Goal: Communication & Community: Ask a question

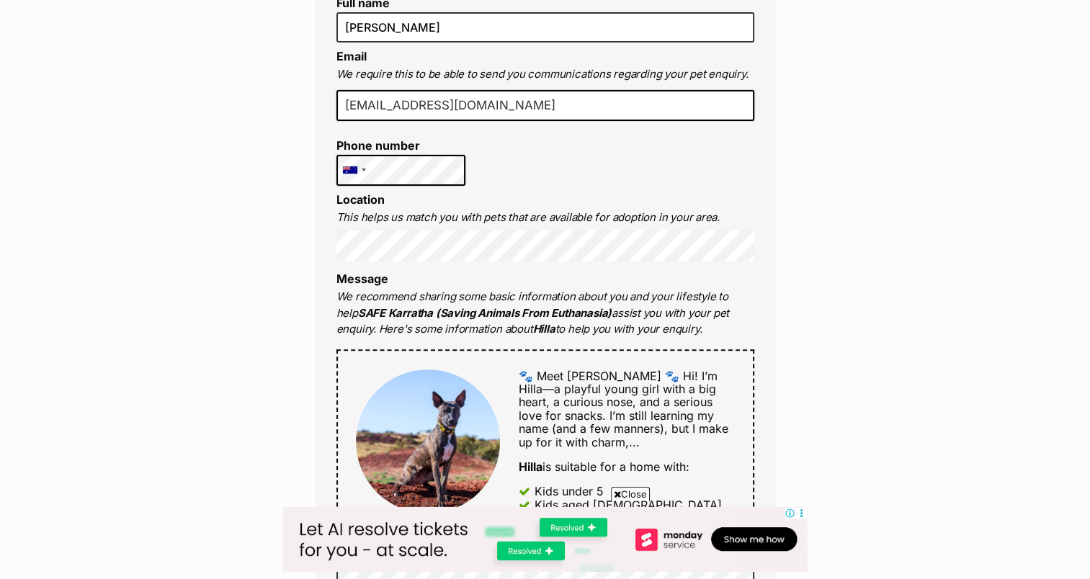
click at [881, 284] on div "Enquire about Hilla Want to increase your chances of a successful enquiry? Upda…" at bounding box center [545, 461] width 1090 height 1524
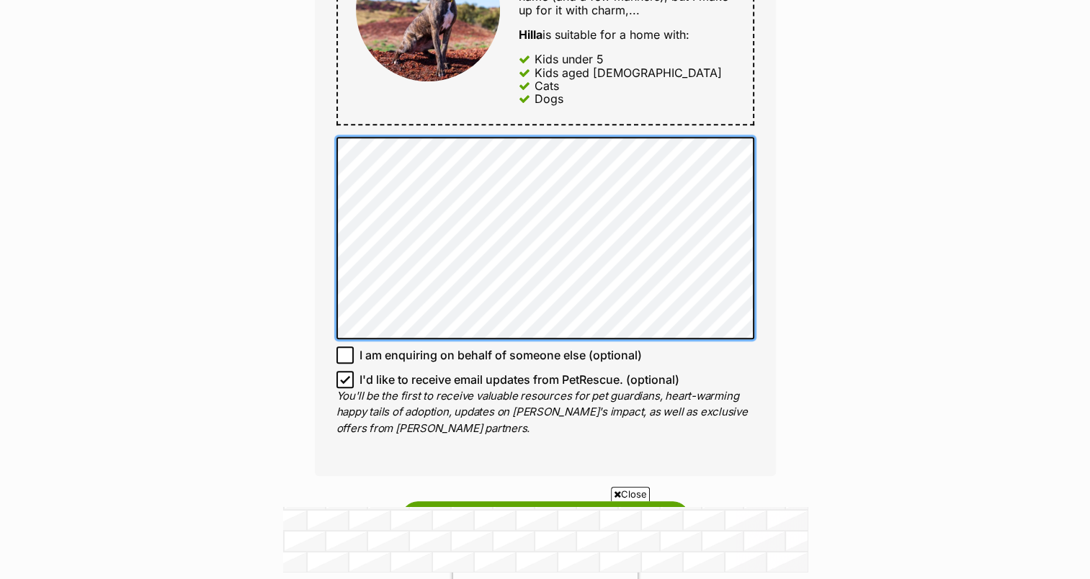
click at [329, 135] on div "Full name [PERSON_NAME] Email We require this to be able to send you communicat…" at bounding box center [545, 5] width 461 height 941
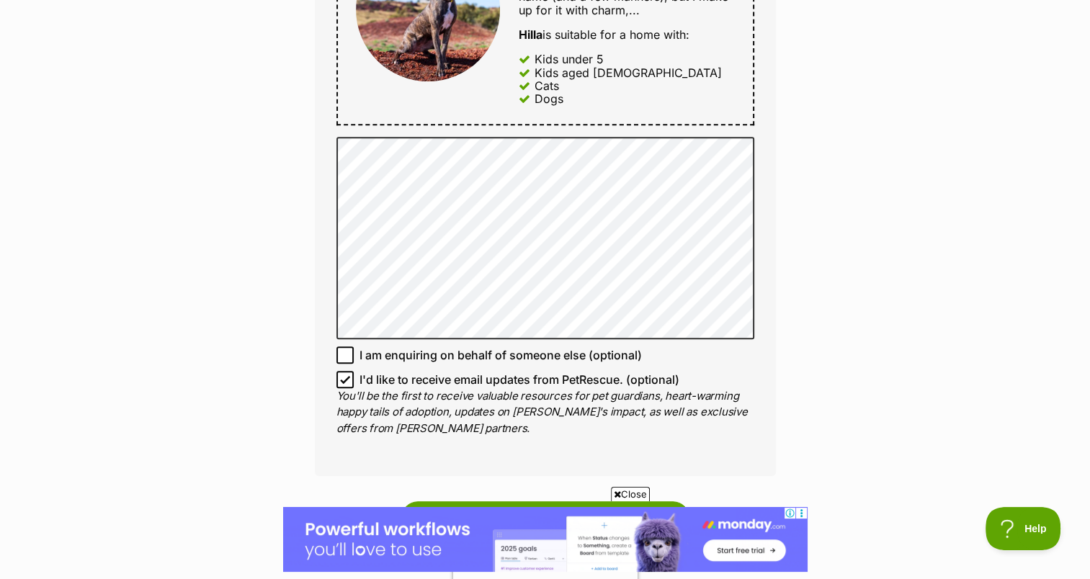
click at [976, 298] on div "Enquire about Hilla Want to increase your chances of a successful enquiry? Upda…" at bounding box center [545, 29] width 1090 height 1524
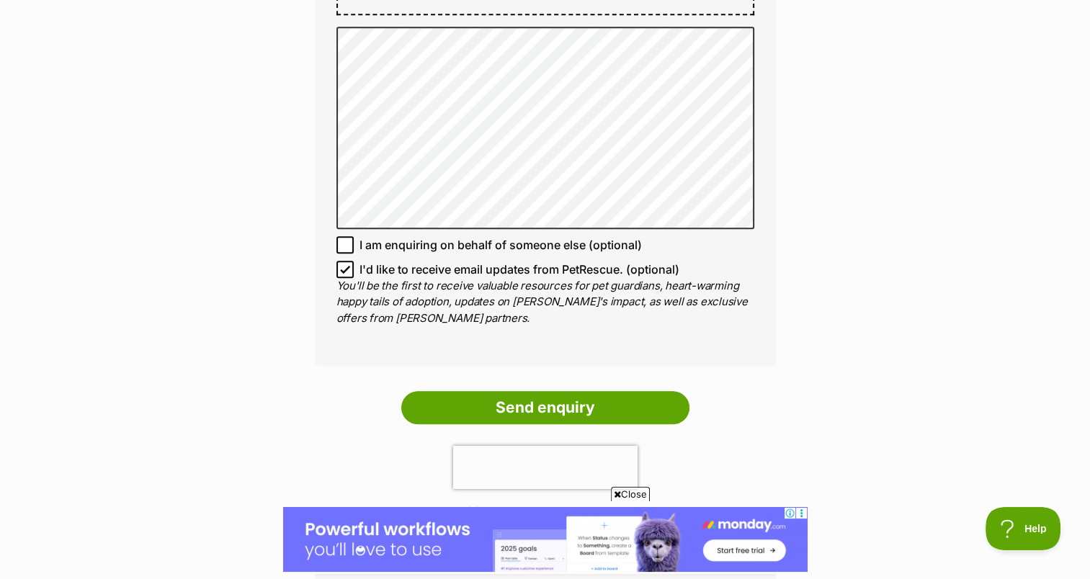
scroll to position [1009, 0]
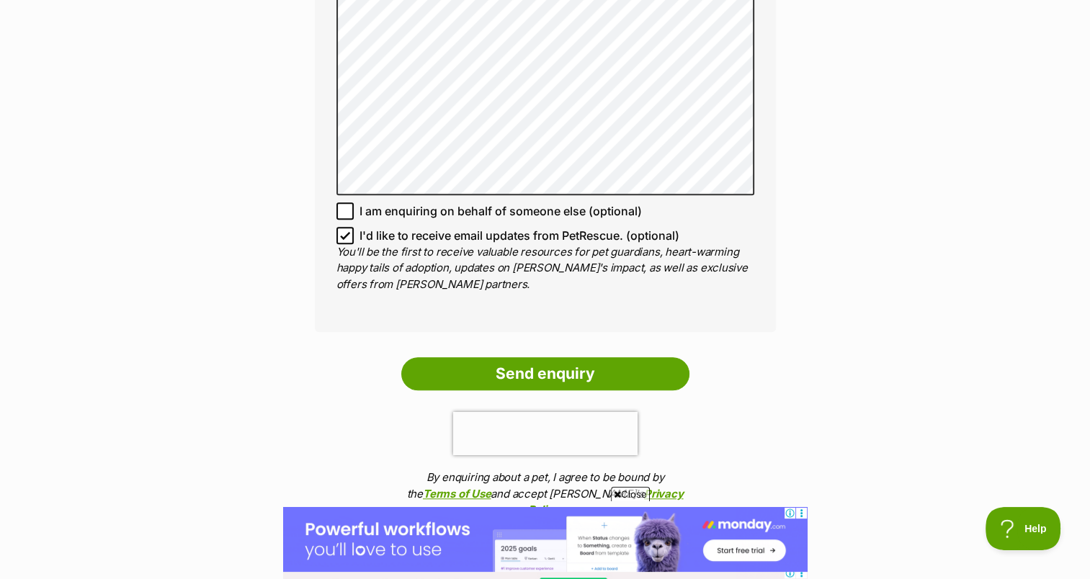
click at [346, 233] on icon at bounding box center [345, 235] width 9 height 6
click at [346, 233] on input "I'd like to receive email updates from PetRescue. (optional)" at bounding box center [344, 235] width 17 height 17
checkbox input "false"
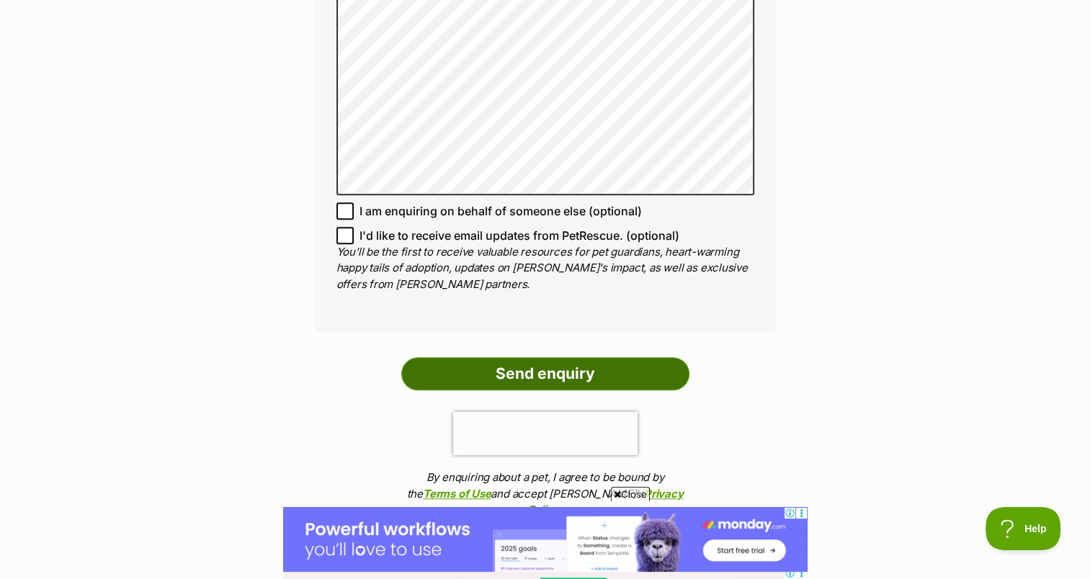
click at [527, 364] on input "Send enquiry" at bounding box center [545, 373] width 288 height 33
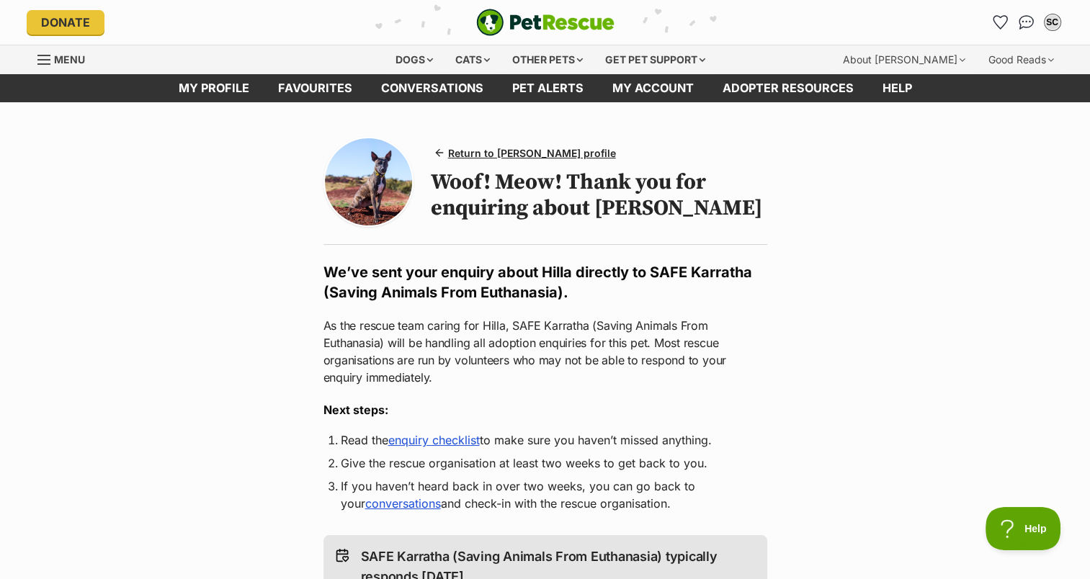
click at [914, 264] on main "Return to Hilla's profile Woof! Meow! Thank you for enquiring about Hilla We’ve…" at bounding box center [545, 529] width 1090 height 855
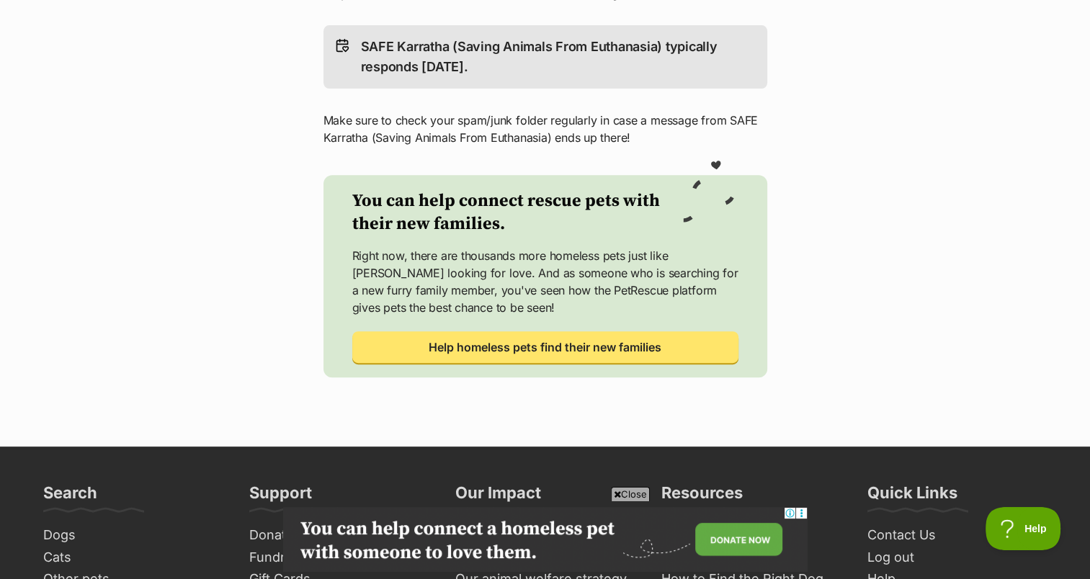
scroll to position [576, 0]
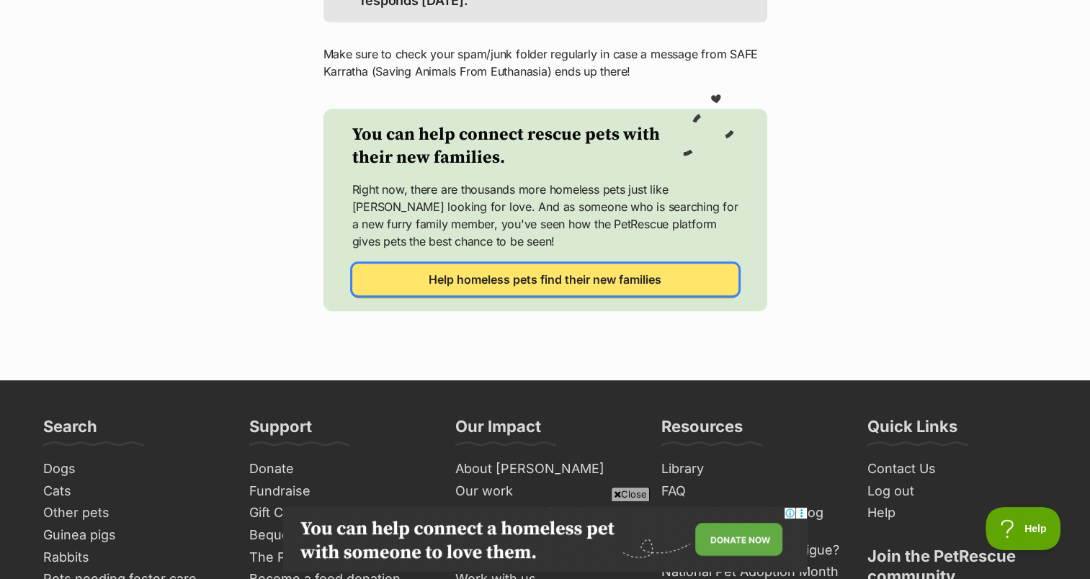
click at [615, 282] on span "Help homeless pets find their new families" at bounding box center [545, 279] width 233 height 17
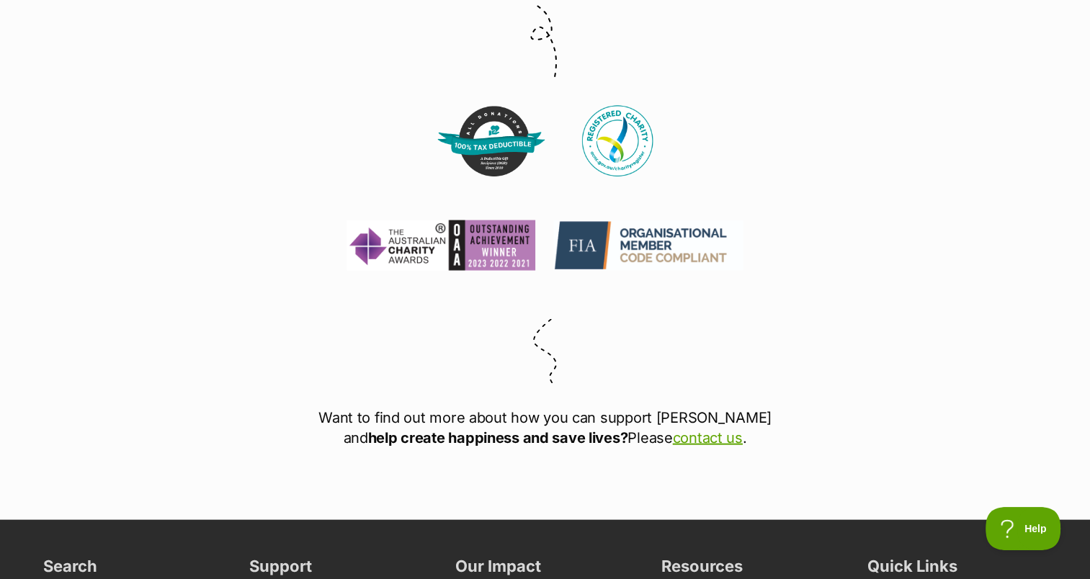
scroll to position [3386, 0]
